Goal: Task Accomplishment & Management: Manage account settings

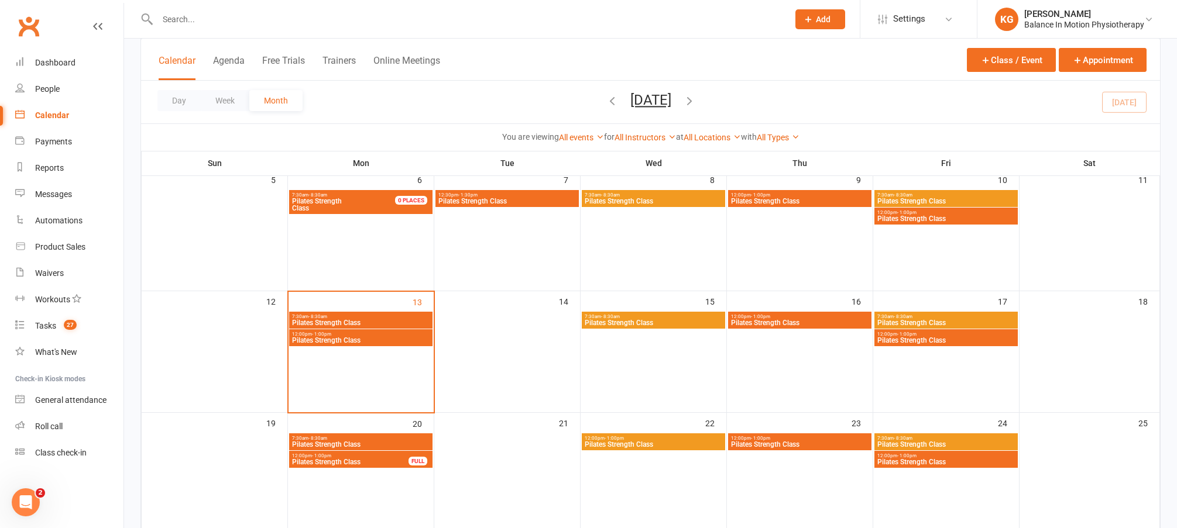
click at [357, 20] on input "text" at bounding box center [467, 19] width 626 height 16
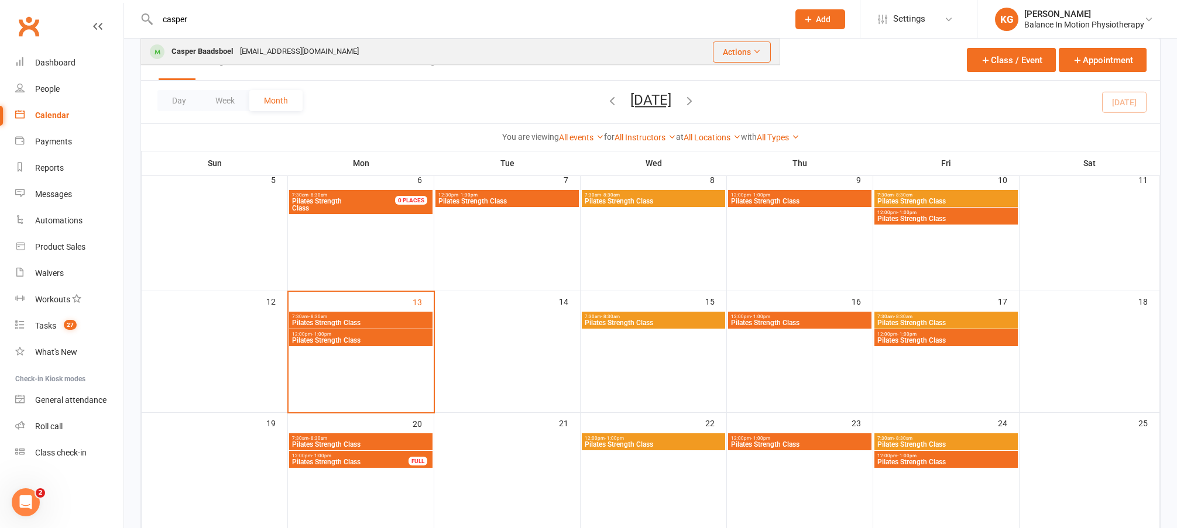
type input "casper"
click at [252, 44] on div "[EMAIL_ADDRESS][DOMAIN_NAME]" at bounding box center [299, 51] width 126 height 17
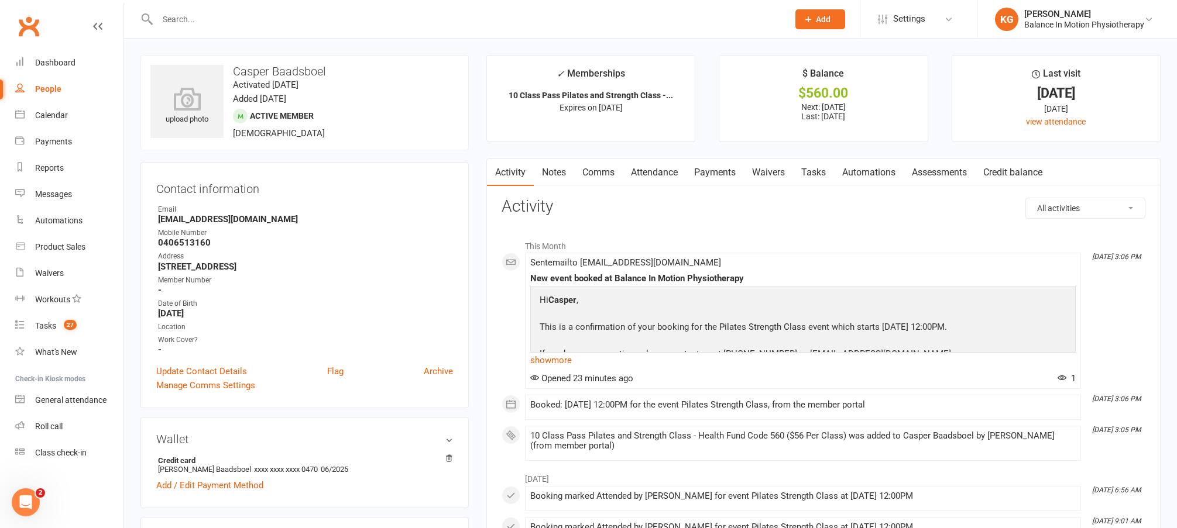
click at [778, 174] on link "Waivers" at bounding box center [768, 172] width 49 height 27
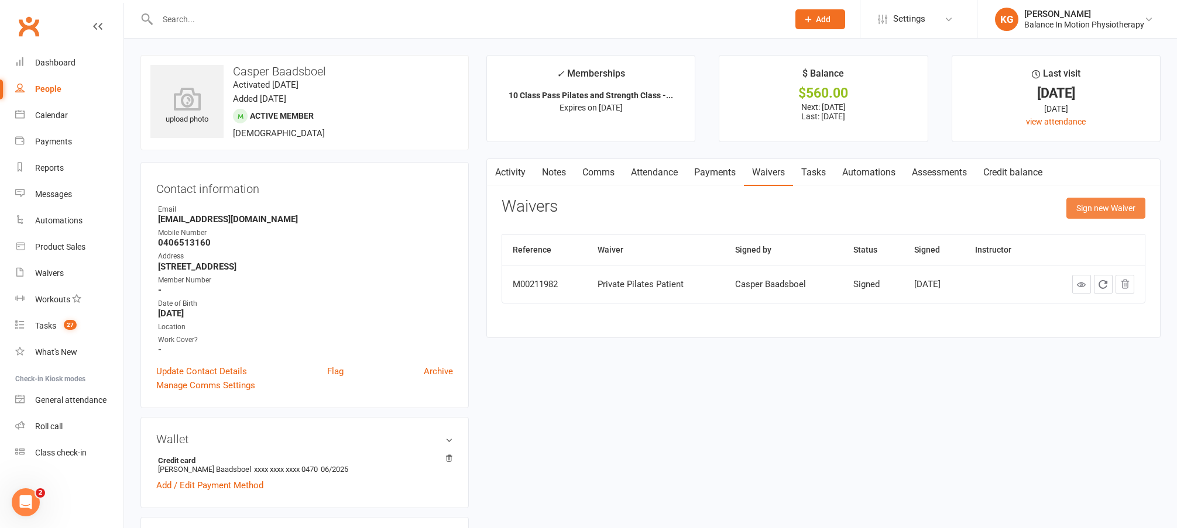
click at [1092, 214] on button "Sign new Waiver" at bounding box center [1105, 208] width 79 height 21
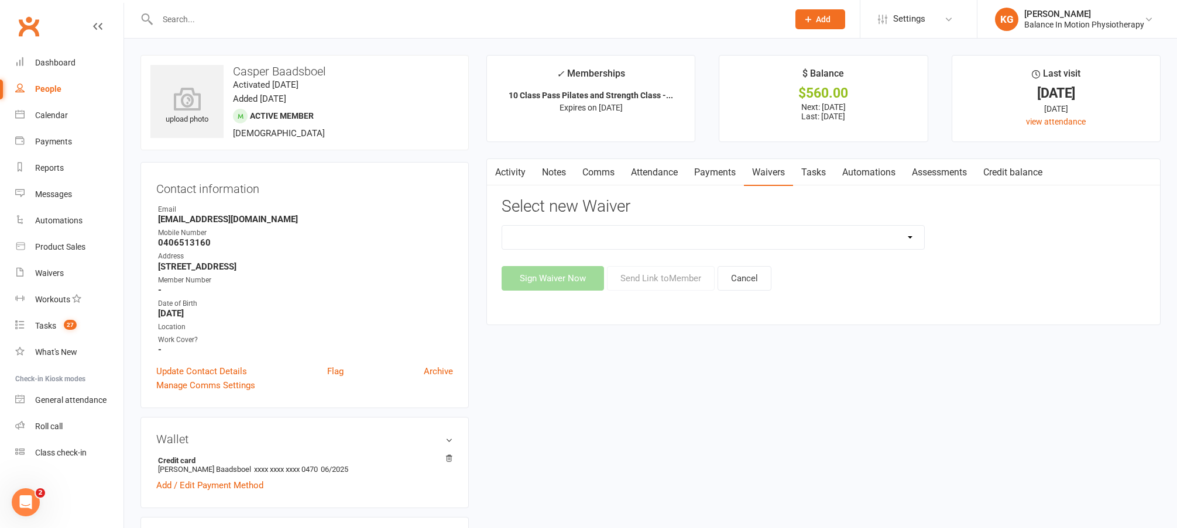
click at [667, 242] on select "Member Transfer Waiver Private Pilates Patient Update Billing Information Work …" at bounding box center [713, 237] width 422 height 23
select select "10019"
click at [502, 226] on select "Member Transfer Waiver Private Pilates Patient Update Billing Information Work …" at bounding box center [713, 237] width 422 height 23
click at [667, 284] on button "Send Link to Member" at bounding box center [661, 278] width 108 height 25
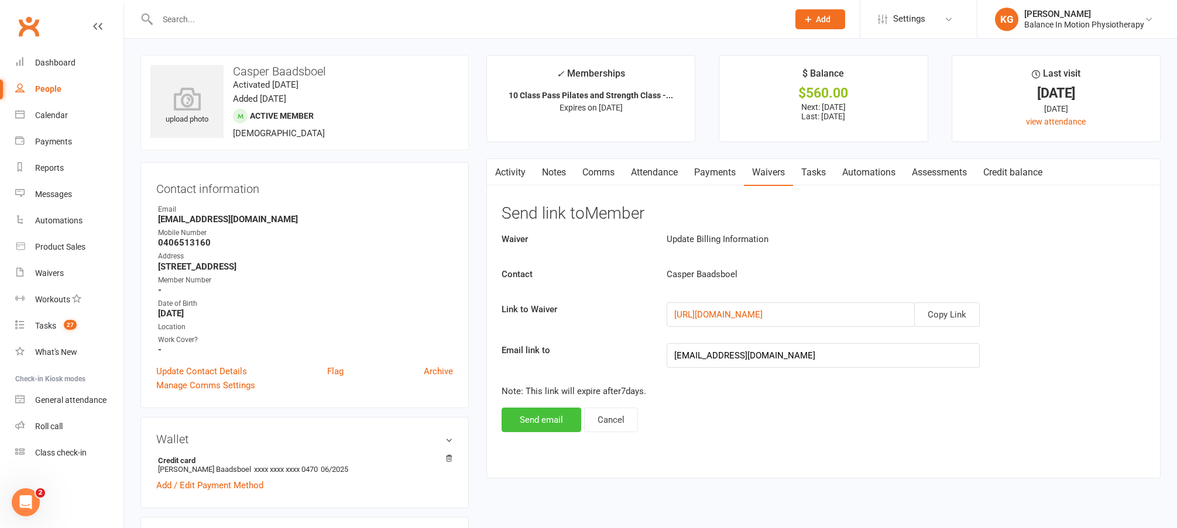
click at [539, 423] on button "Send email" at bounding box center [542, 420] width 80 height 25
